Goal: Check status: Check status

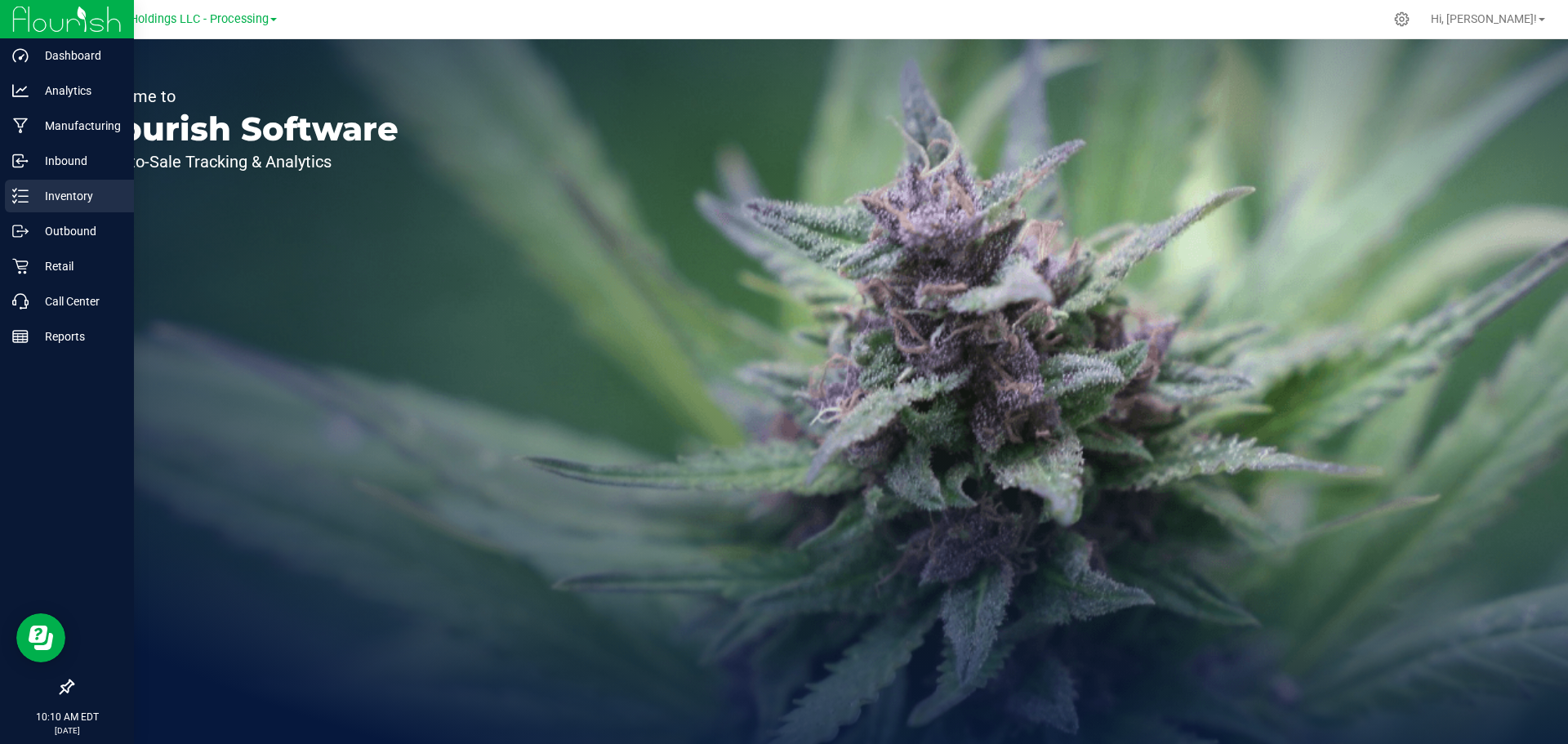
click at [72, 203] on p "Inventory" at bounding box center [77, 196] width 98 height 20
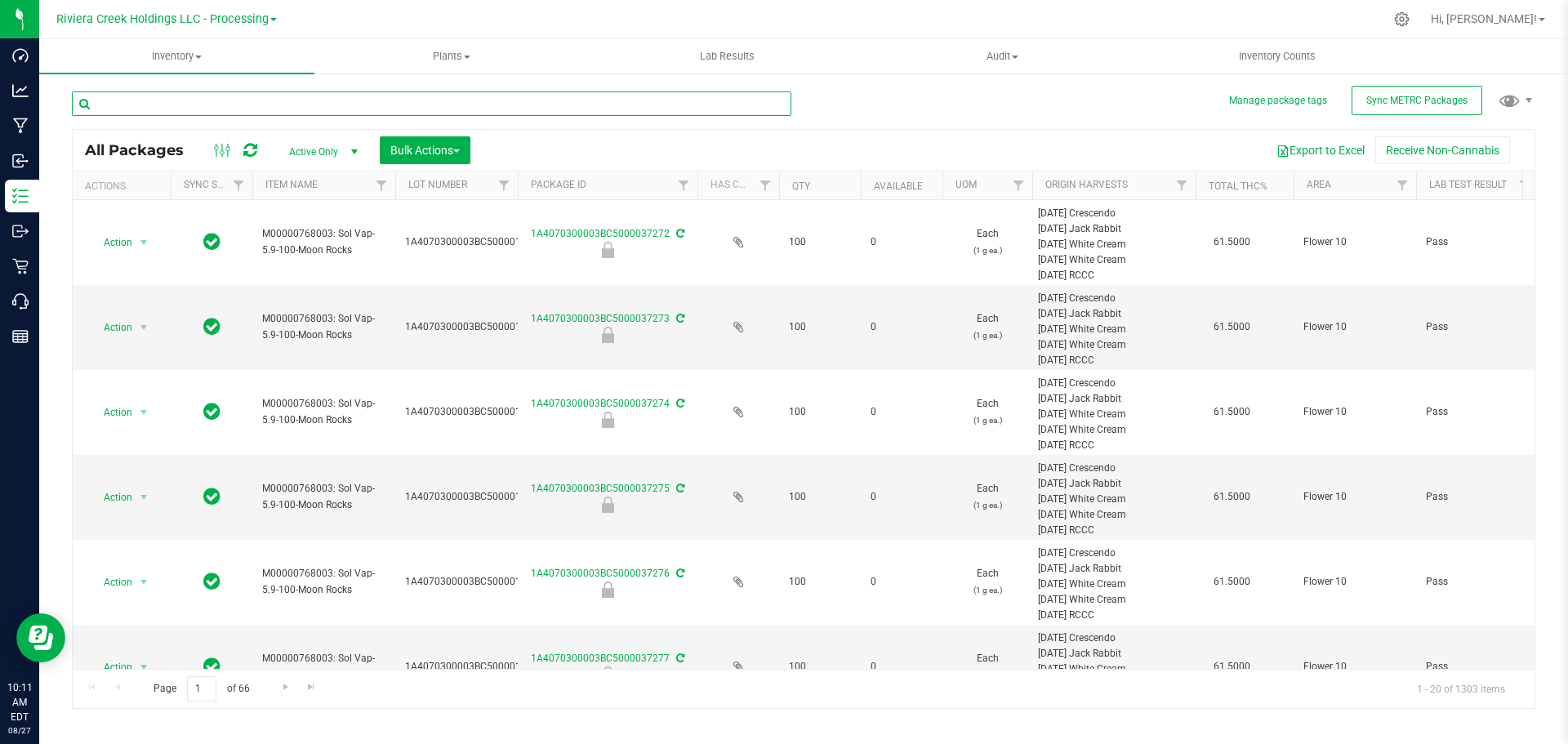
click at [158, 106] on input "text" at bounding box center [432, 104] width 719 height 25
type input "l"
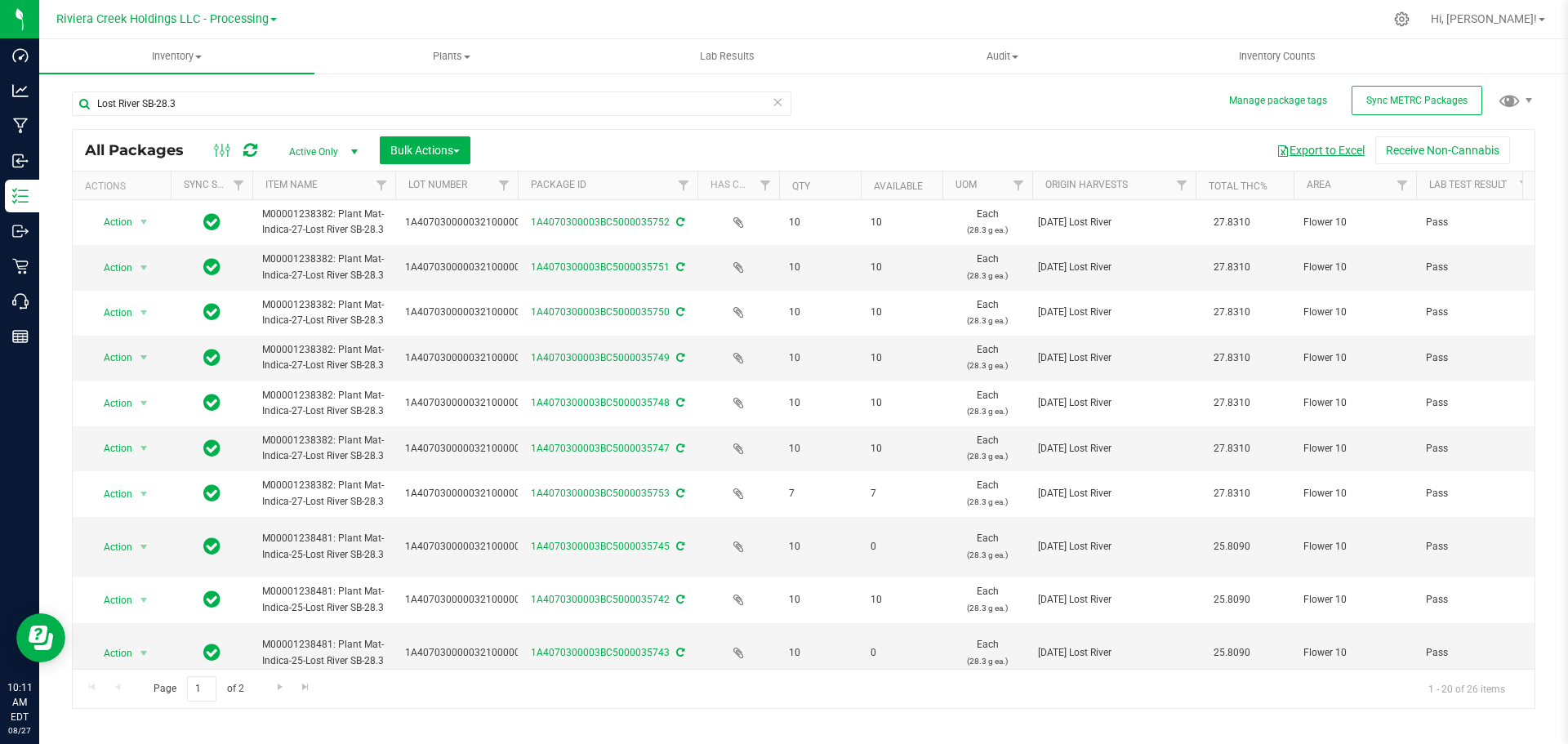
click at [1313, 157] on button "Export to Excel" at bounding box center [1320, 150] width 110 height 28
click at [1331, 151] on button "Export to Excel" at bounding box center [1320, 150] width 110 height 28
drag, startPoint x: 213, startPoint y: 106, endPoint x: -69, endPoint y: 99, distance: 282.1
click at [0, 99] on html "Dashboard Analytics Manufacturing Inbound Inventory Outbound Retail Call Center…" at bounding box center [784, 372] width 1568 height 744
type input "Phantom-2.83"
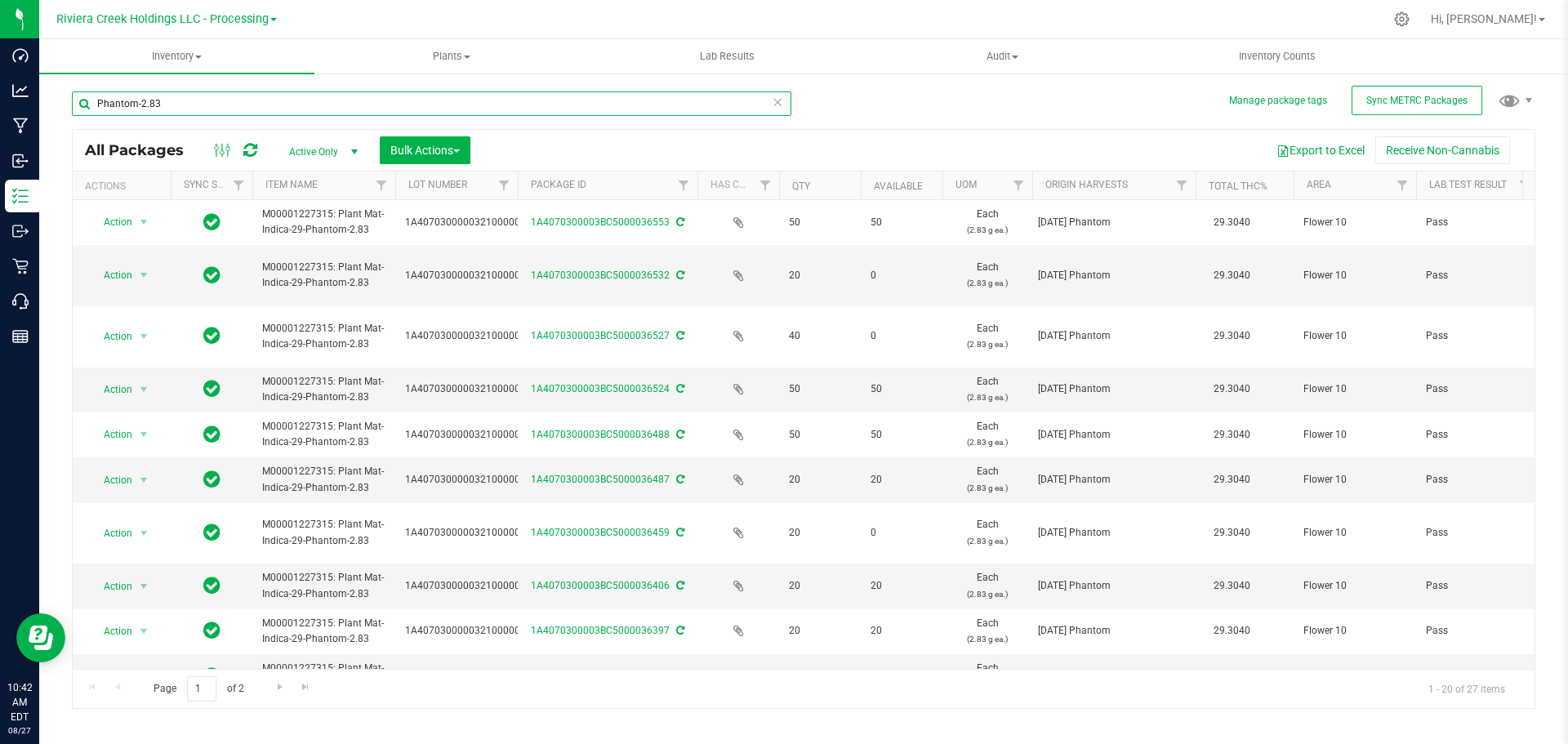
drag, startPoint x: 198, startPoint y: 108, endPoint x: -21, endPoint y: 94, distance: 219.4
click at [0, 94] on html "Dashboard Analytics Manufacturing Inbound Inventory Outbound Retail Call Center…" at bounding box center [784, 372] width 1568 height 744
click at [1301, 153] on div "Inventory All packages All inventory Waste log Create inventory Plants All plan…" at bounding box center [804, 391] width 1529 height 704
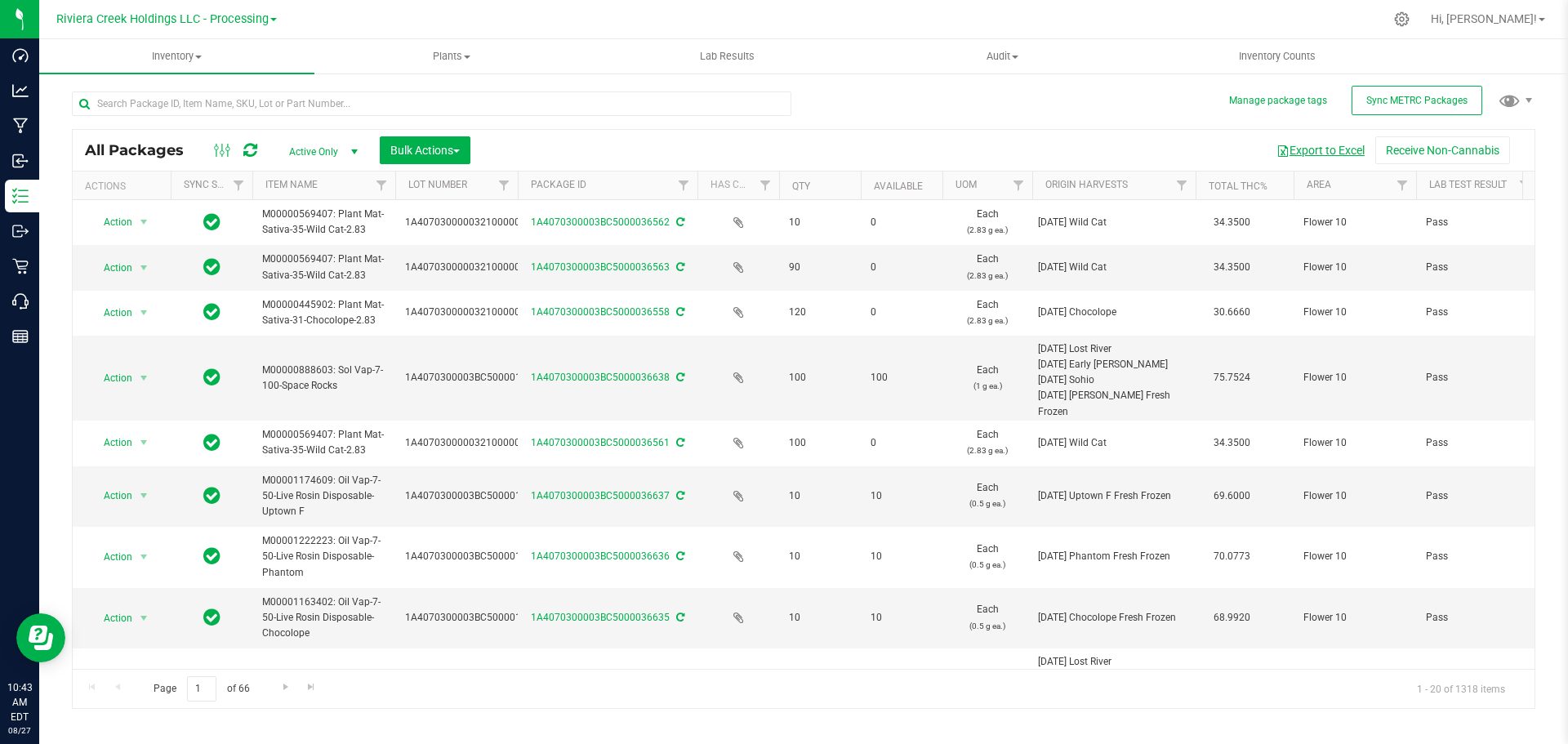
click at [1339, 147] on button "Export to Excel" at bounding box center [1320, 150] width 110 height 28
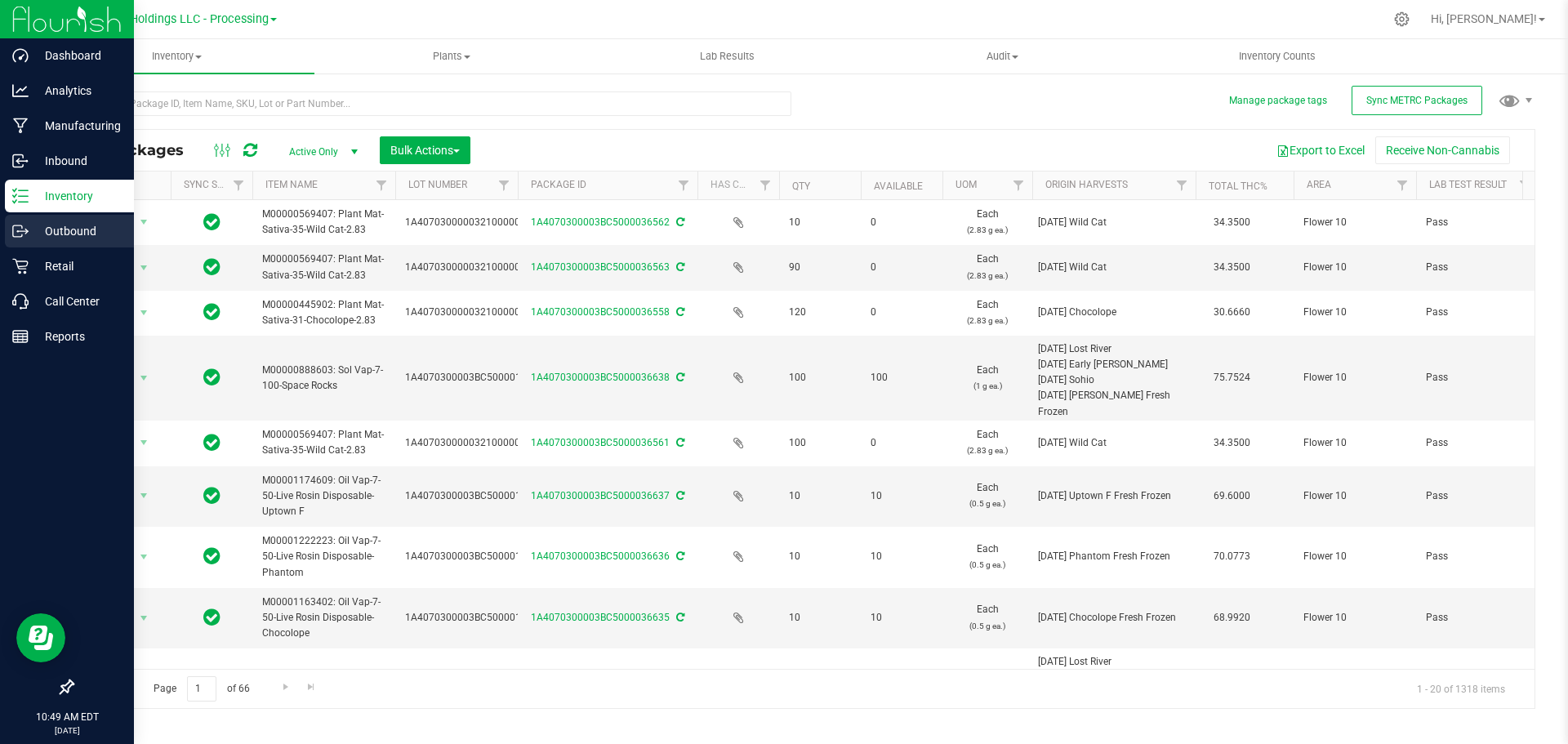
click at [49, 237] on p "Outbound" at bounding box center [77, 231] width 98 height 20
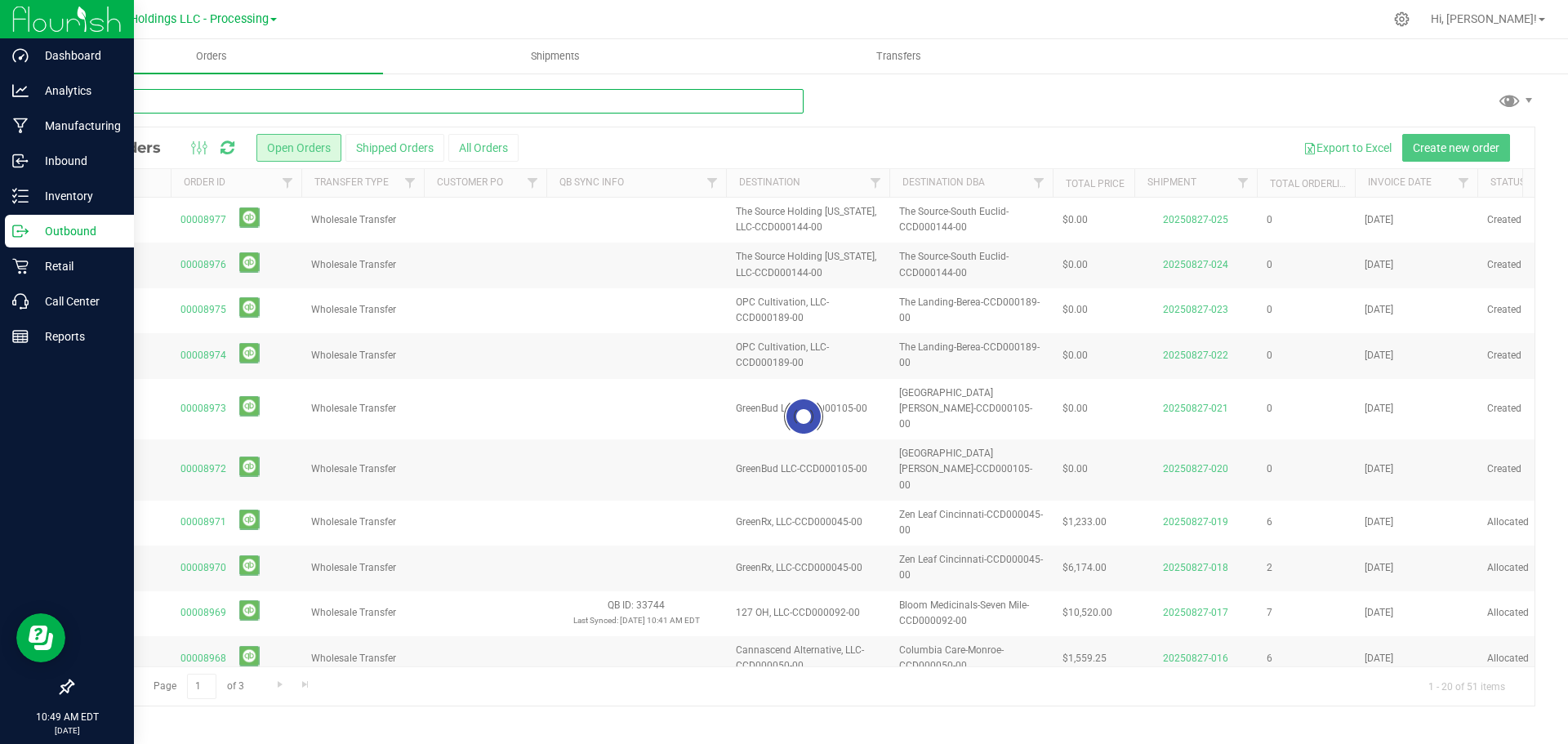
click at [136, 106] on input "text" at bounding box center [438, 101] width 732 height 25
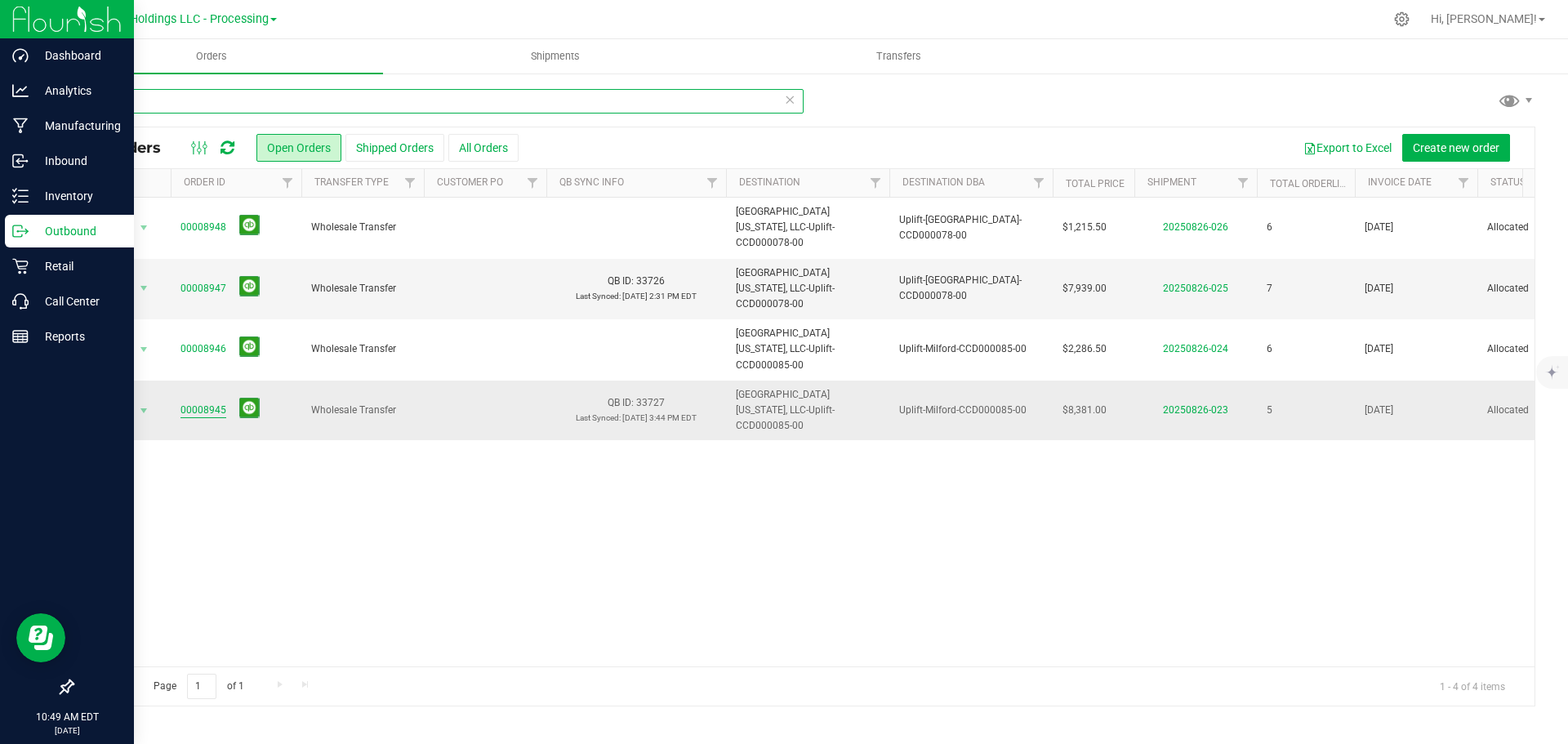
type input "Uplift"
click at [209, 403] on link "00008945" at bounding box center [204, 411] width 45 height 16
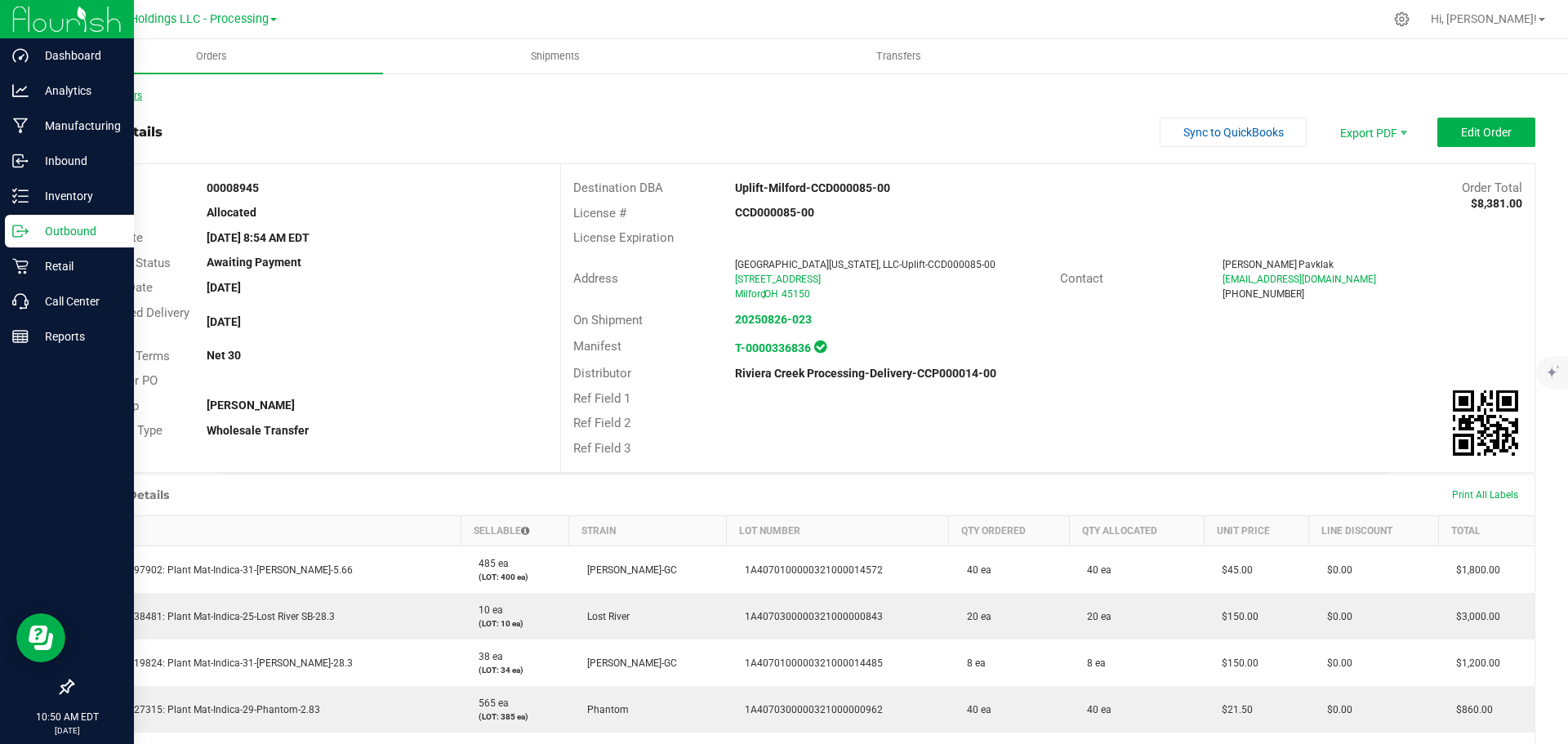
click at [111, 97] on link "Back to Orders" at bounding box center [107, 96] width 70 height 12
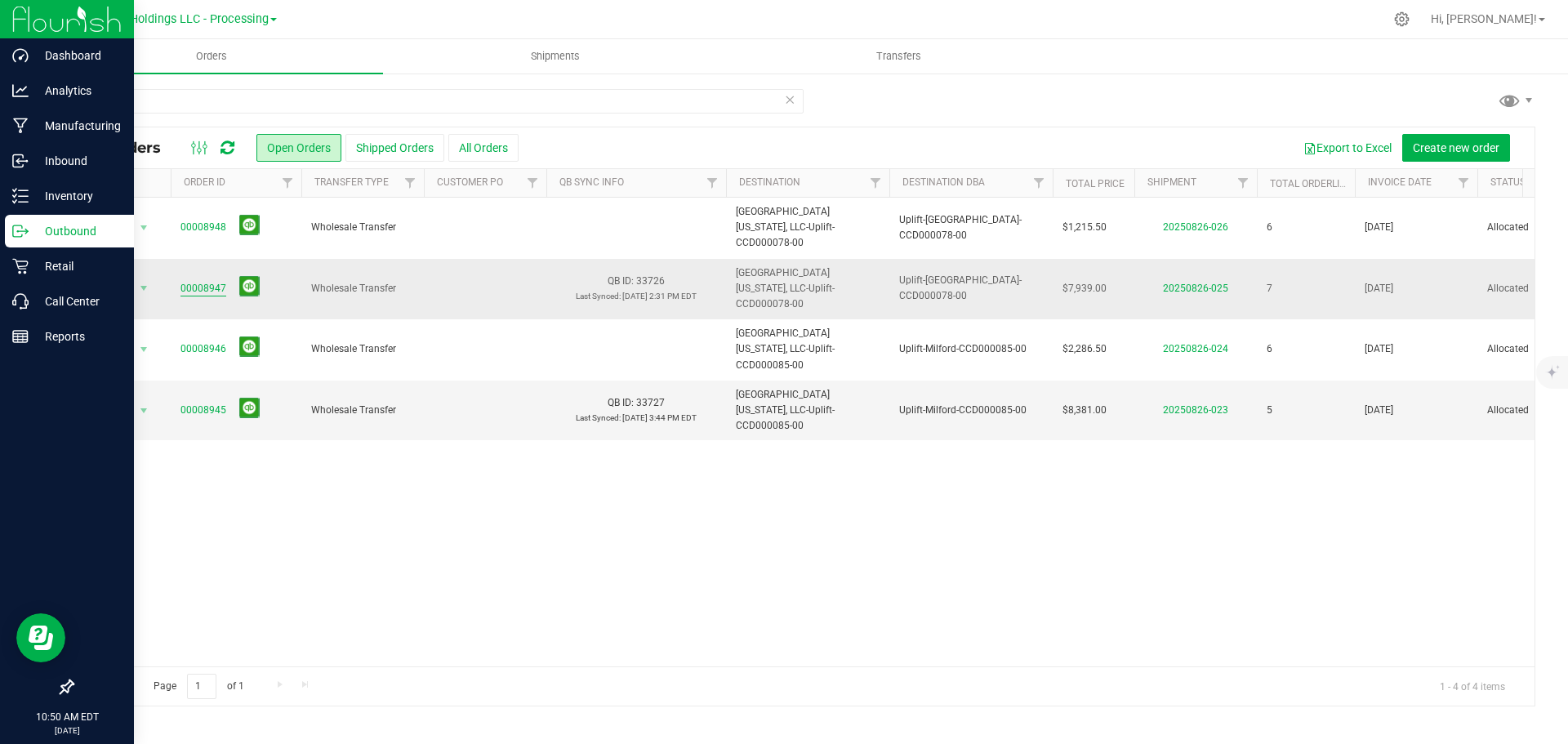
click at [217, 281] on link "00008947" at bounding box center [204, 289] width 45 height 16
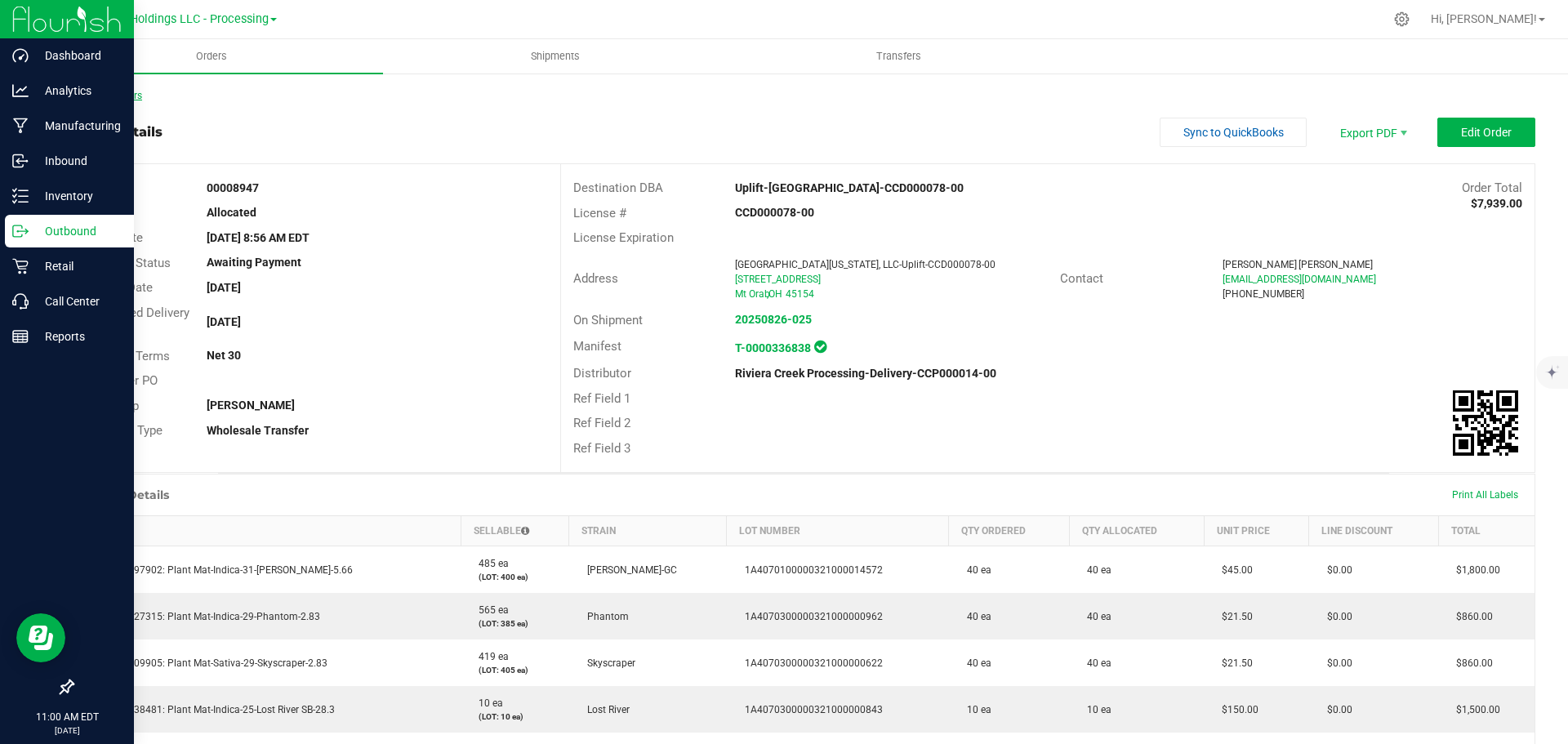
click at [100, 94] on link "Back to Orders" at bounding box center [107, 96] width 70 height 12
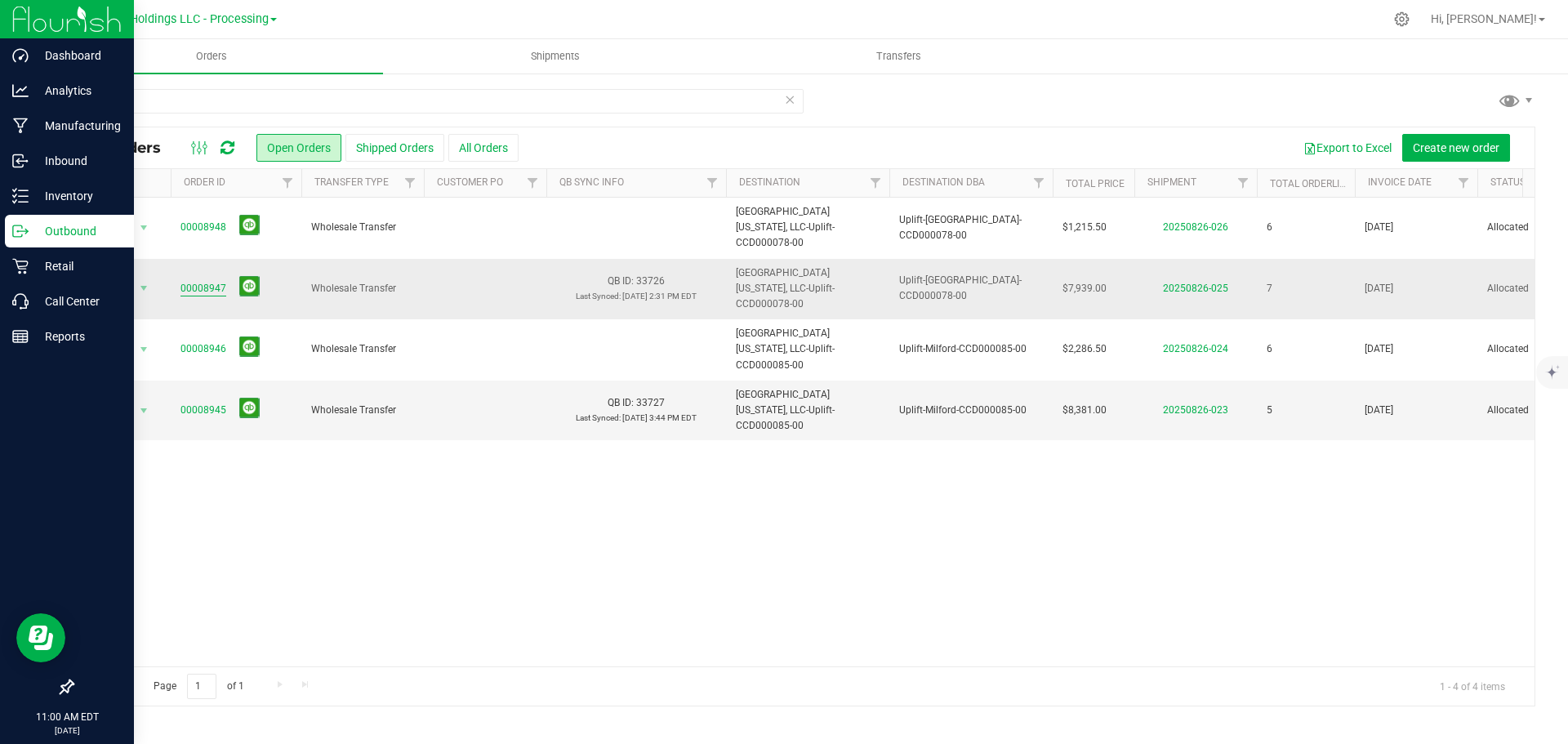
click at [196, 281] on link "00008947" at bounding box center [204, 289] width 45 height 16
click at [188, 281] on link "00008947" at bounding box center [204, 289] width 45 height 16
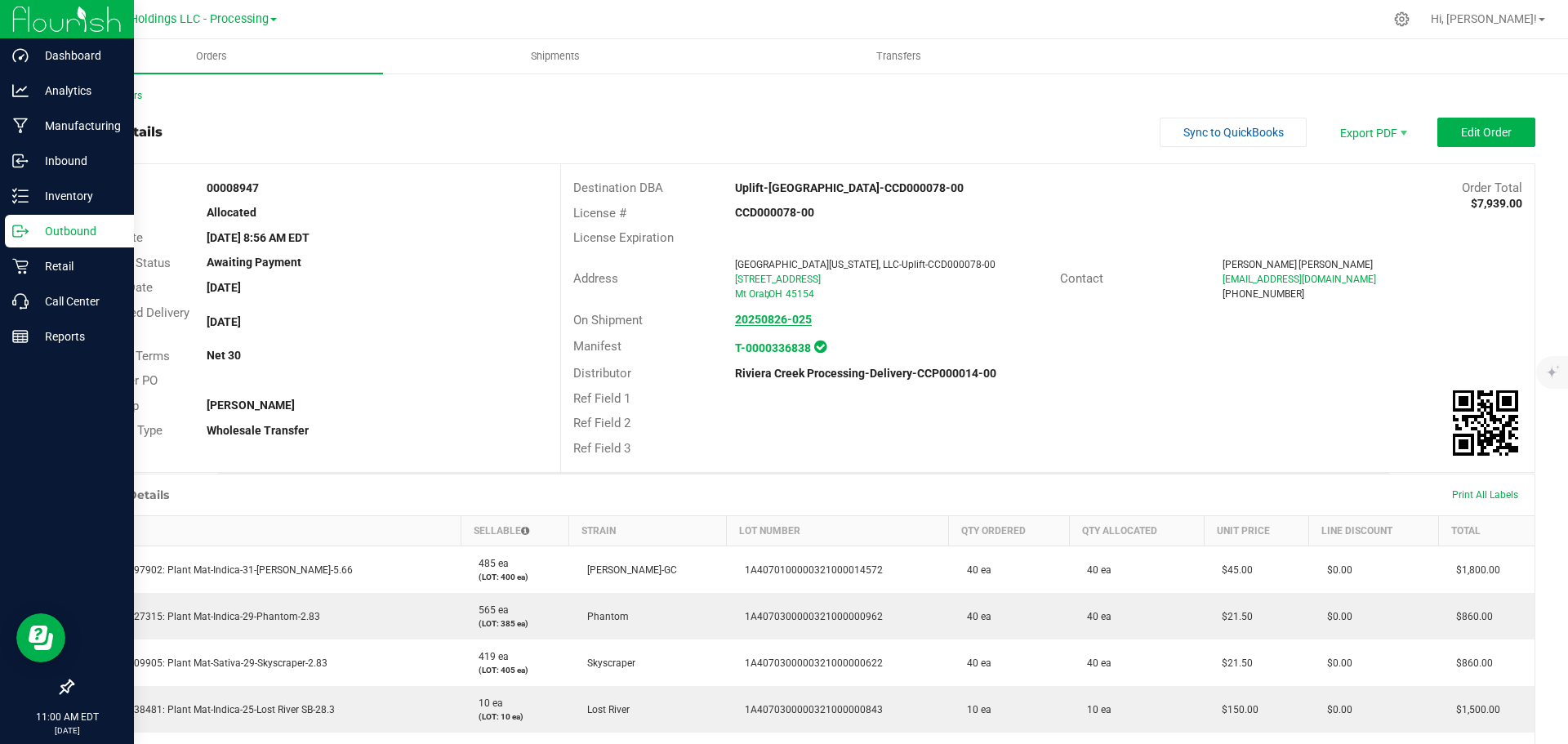
click at [755, 323] on strong "20250826-025" at bounding box center [774, 319] width 77 height 13
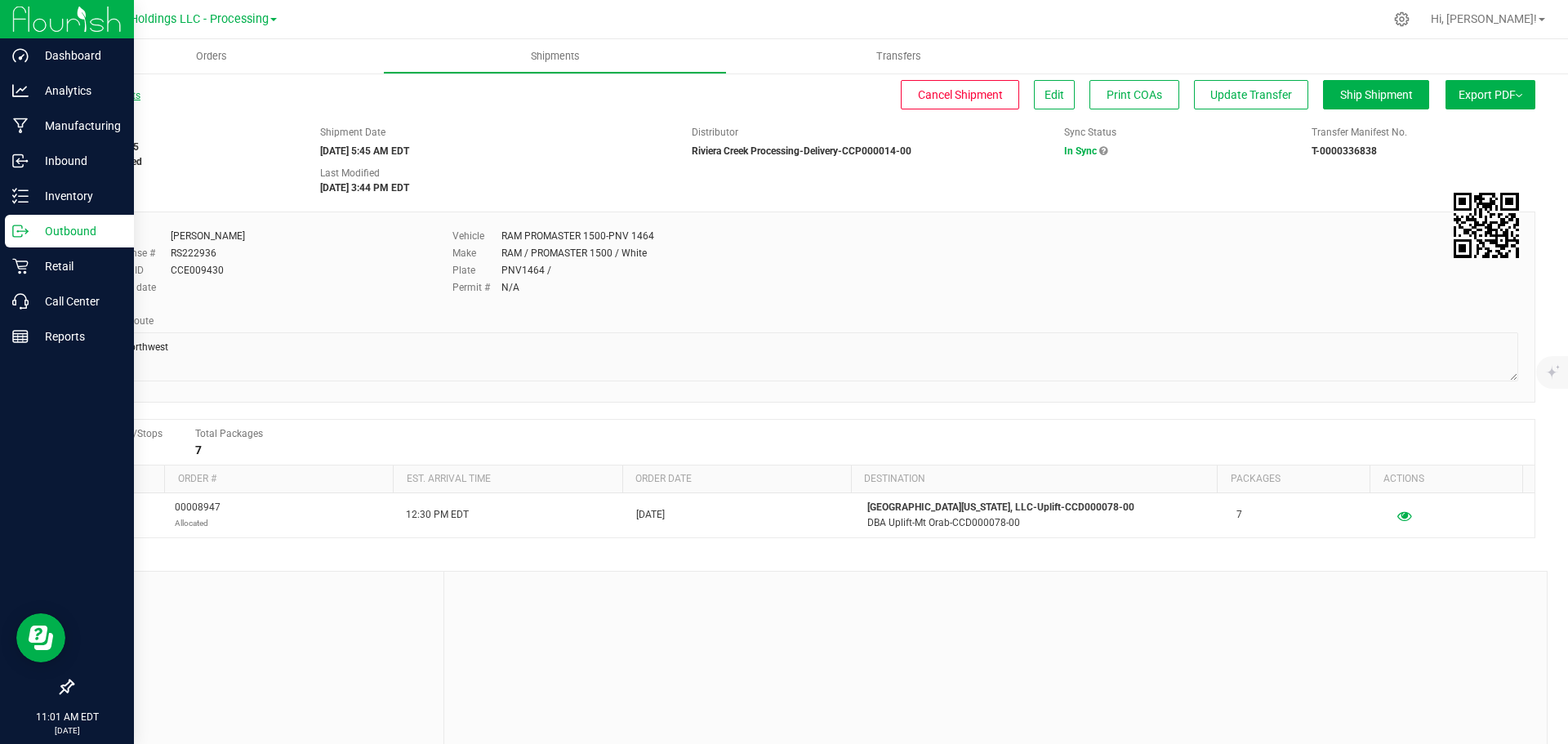
click at [110, 97] on link "All Shipments" at bounding box center [106, 96] width 68 height 12
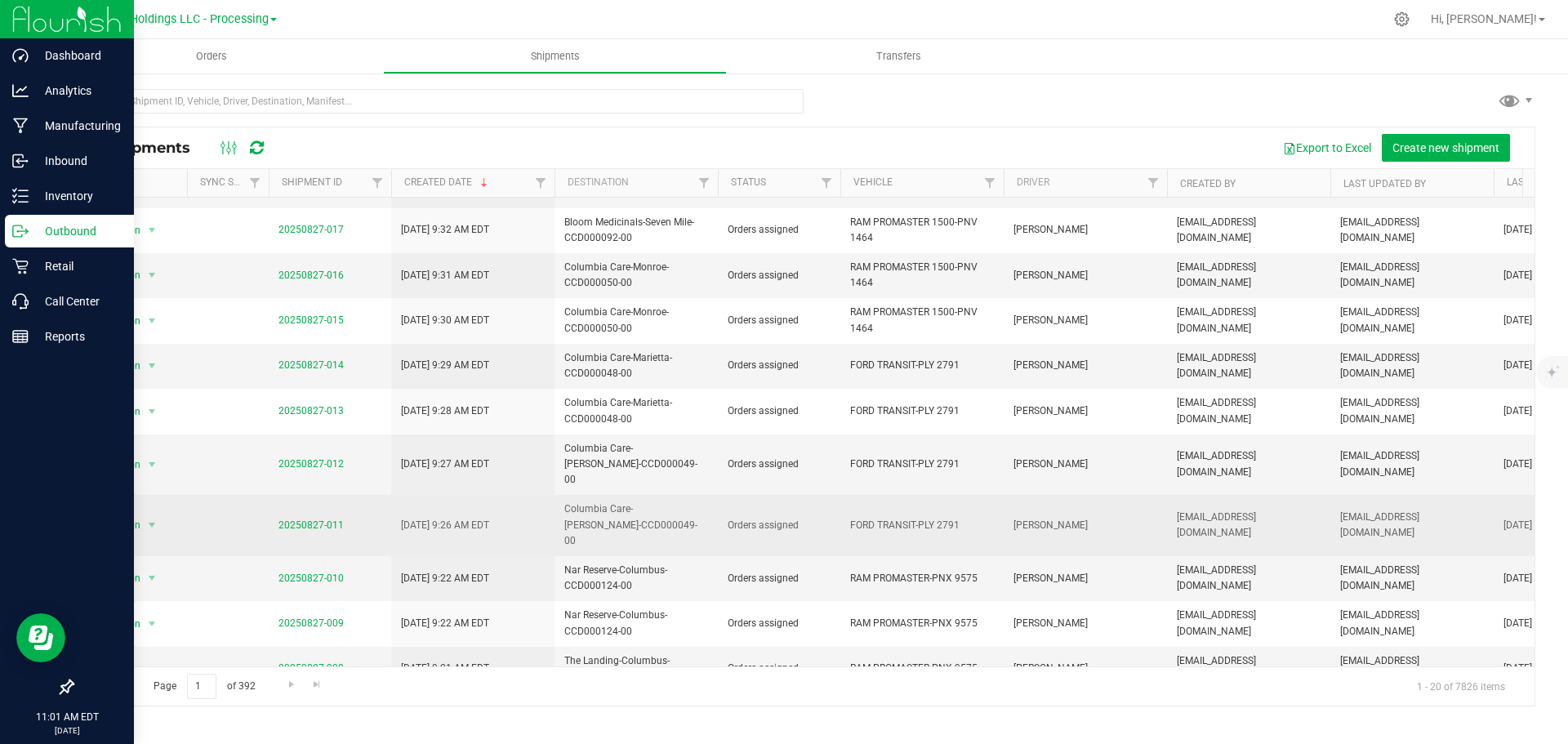
scroll to position [448, 0]
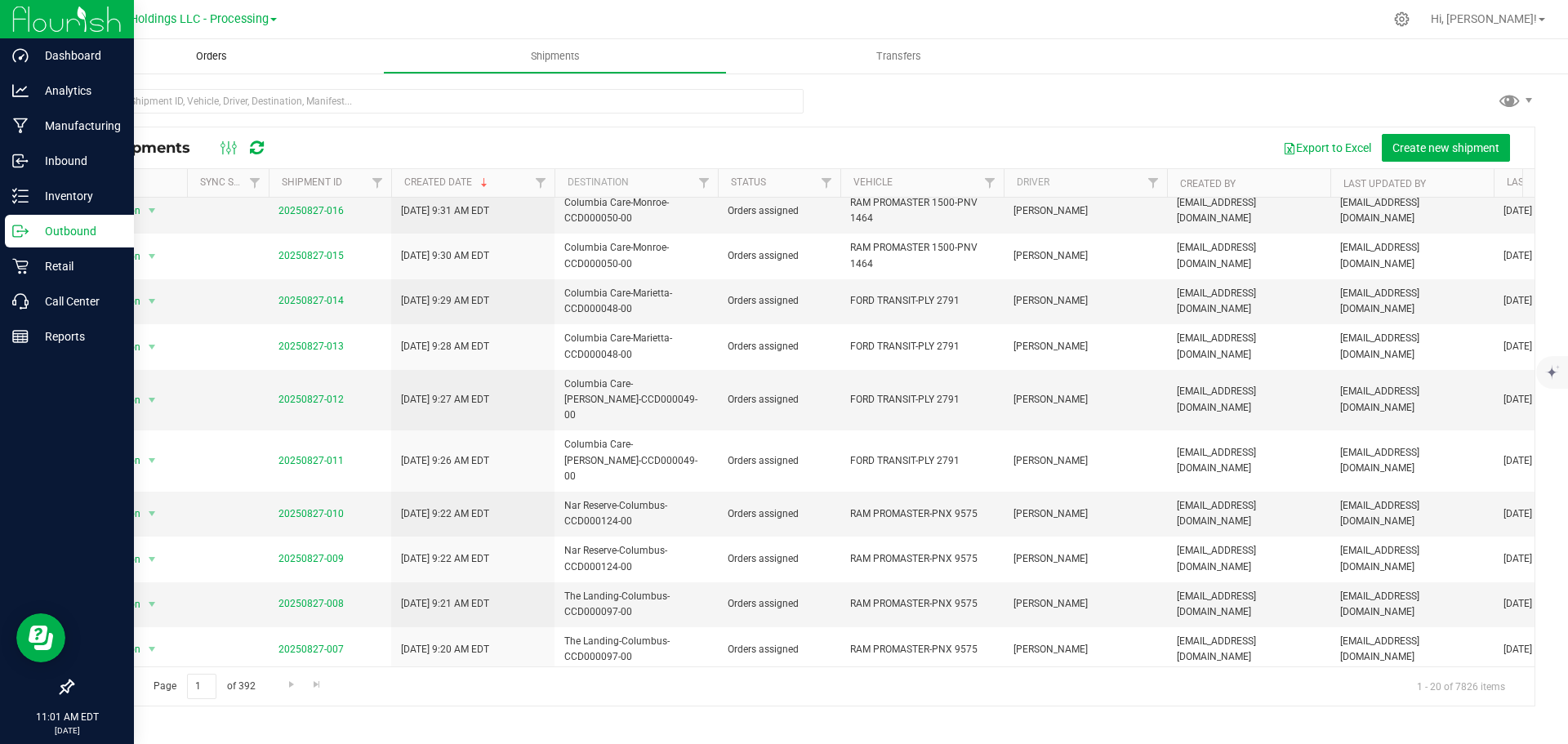
click at [212, 57] on span "Orders" at bounding box center [211, 56] width 75 height 15
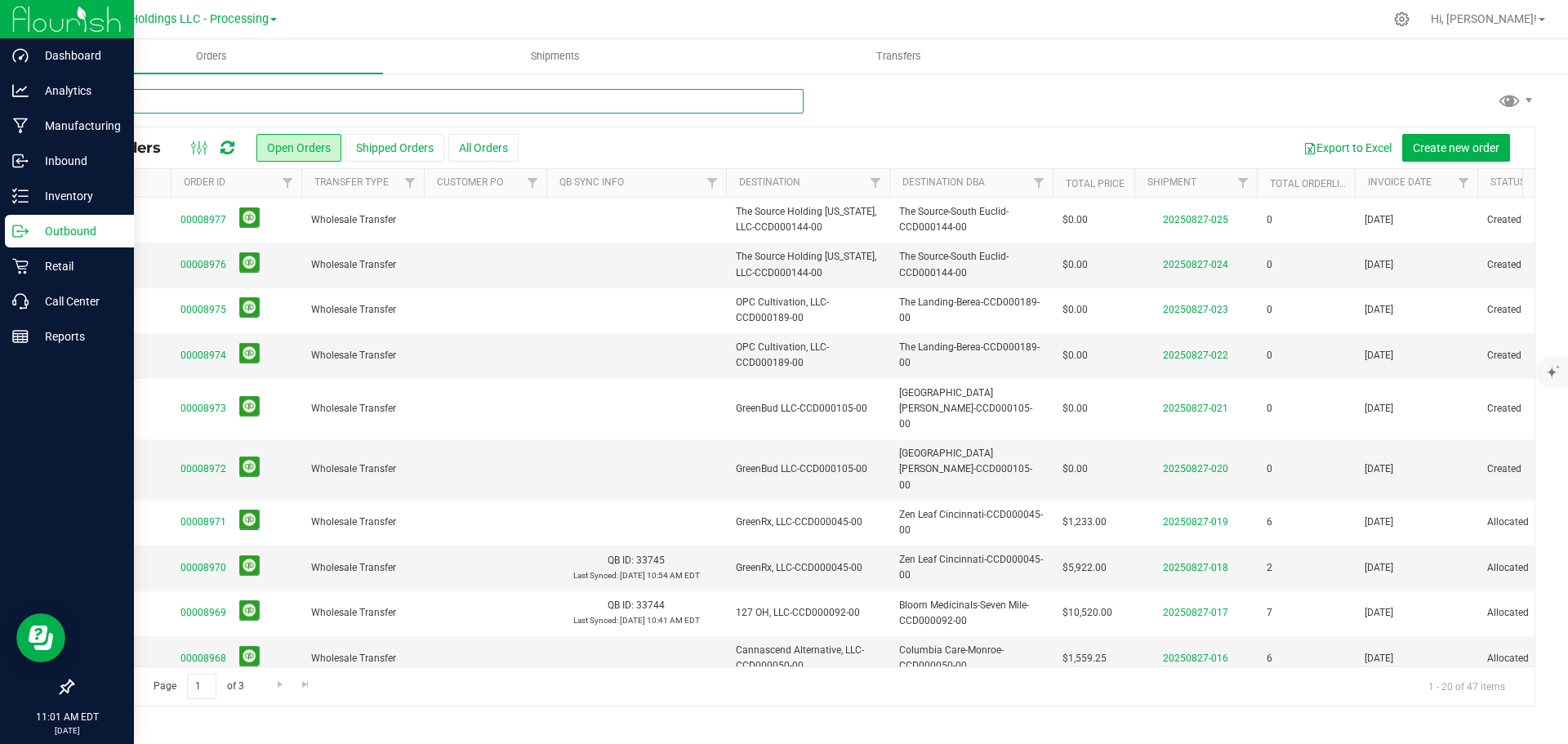
click at [182, 102] on input "text" at bounding box center [438, 101] width 732 height 25
type input "Uplift"
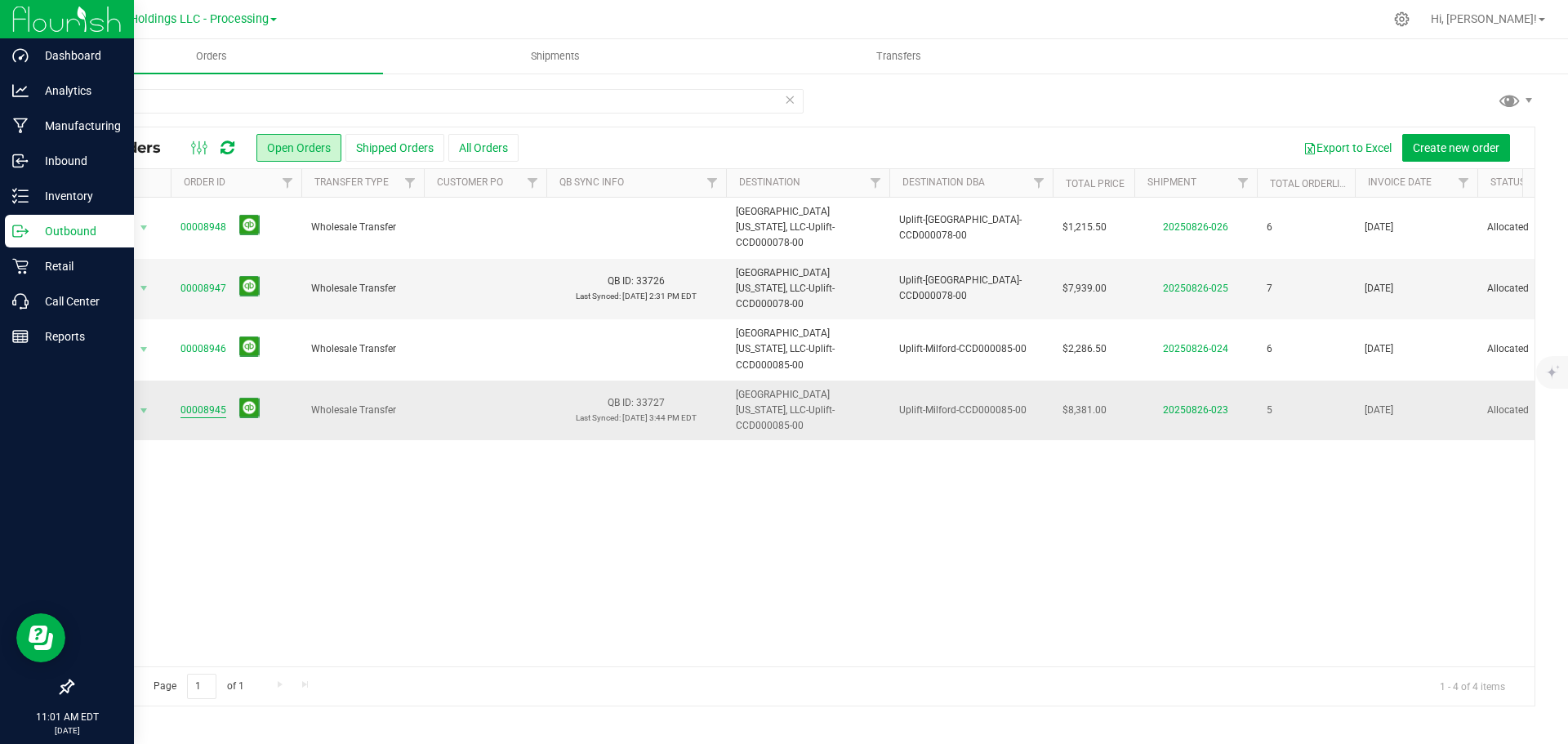
click at [192, 403] on link "00008945" at bounding box center [204, 411] width 45 height 16
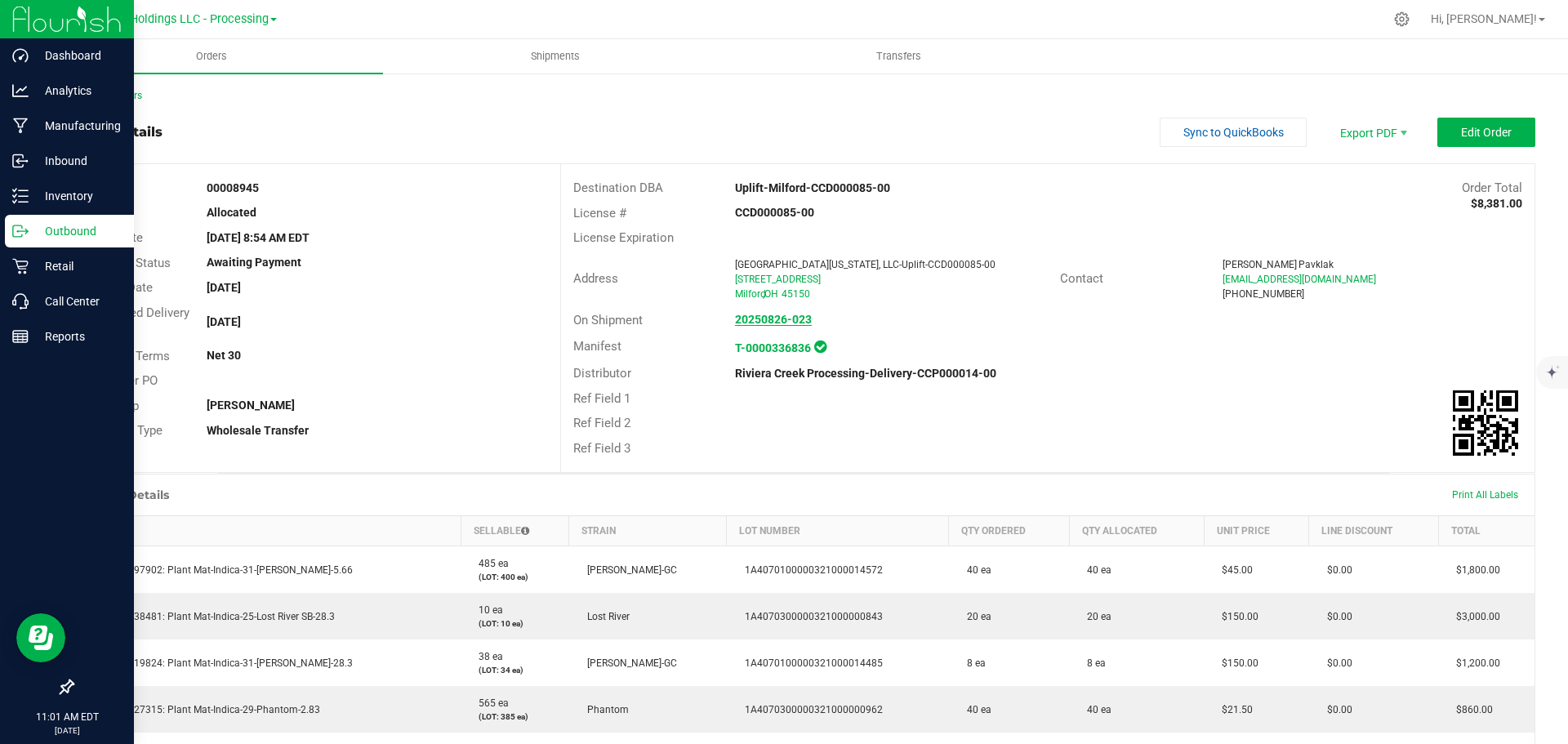
click at [767, 321] on strong "20250826-023" at bounding box center [774, 319] width 77 height 13
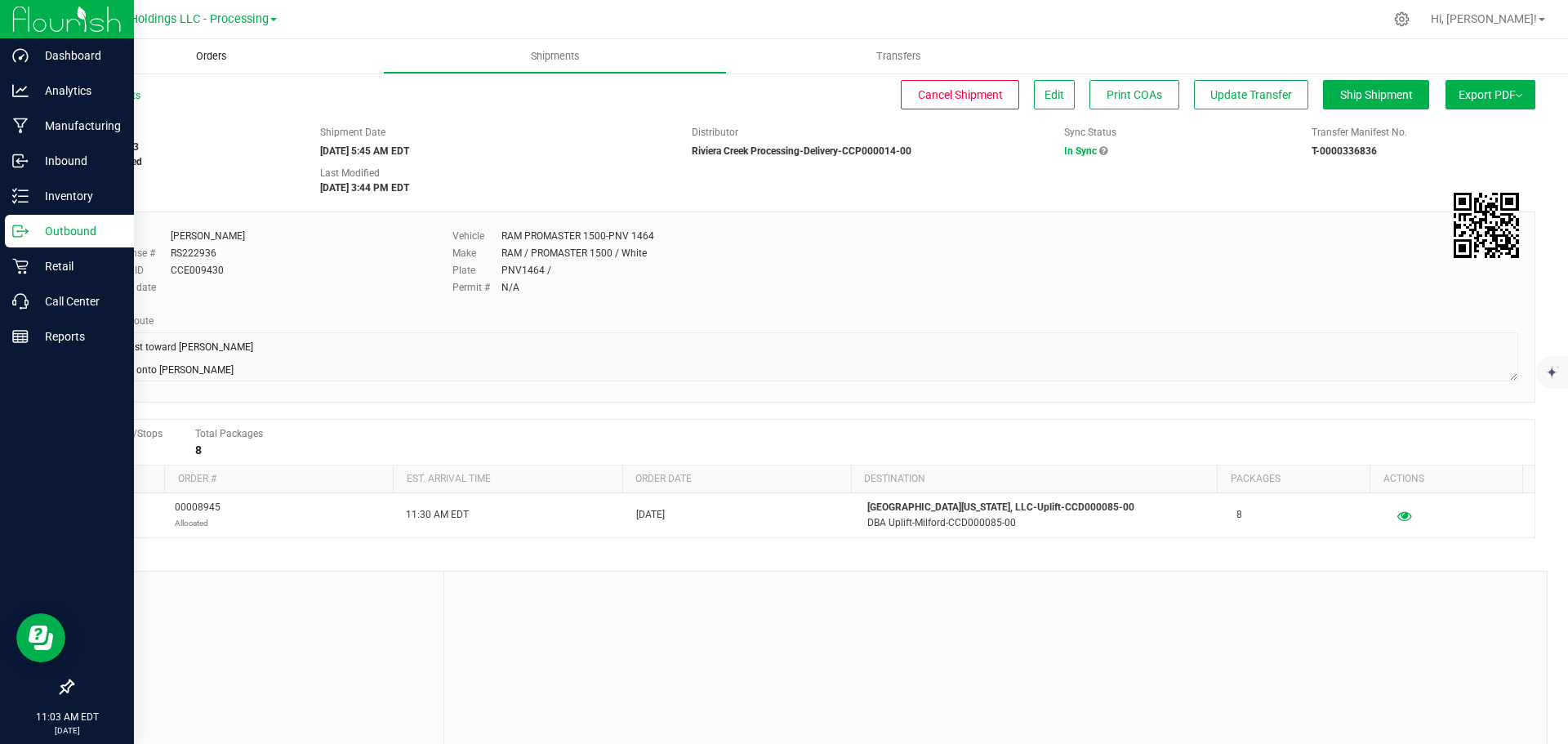
click at [209, 52] on span "Orders" at bounding box center [211, 56] width 75 height 15
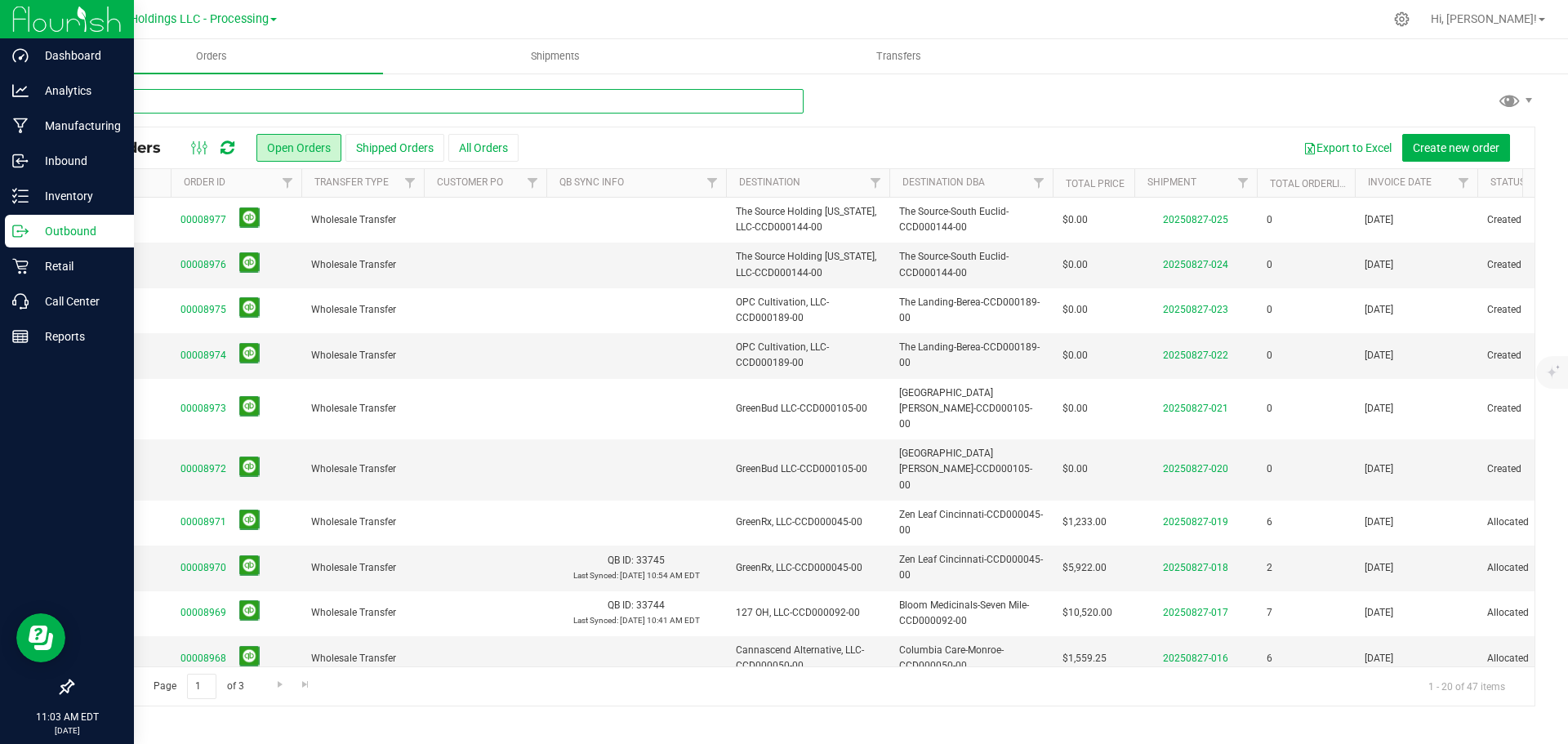
click at [137, 100] on input "text" at bounding box center [438, 101] width 732 height 25
type input "uplift"
